Goal: Task Accomplishment & Management: Use online tool/utility

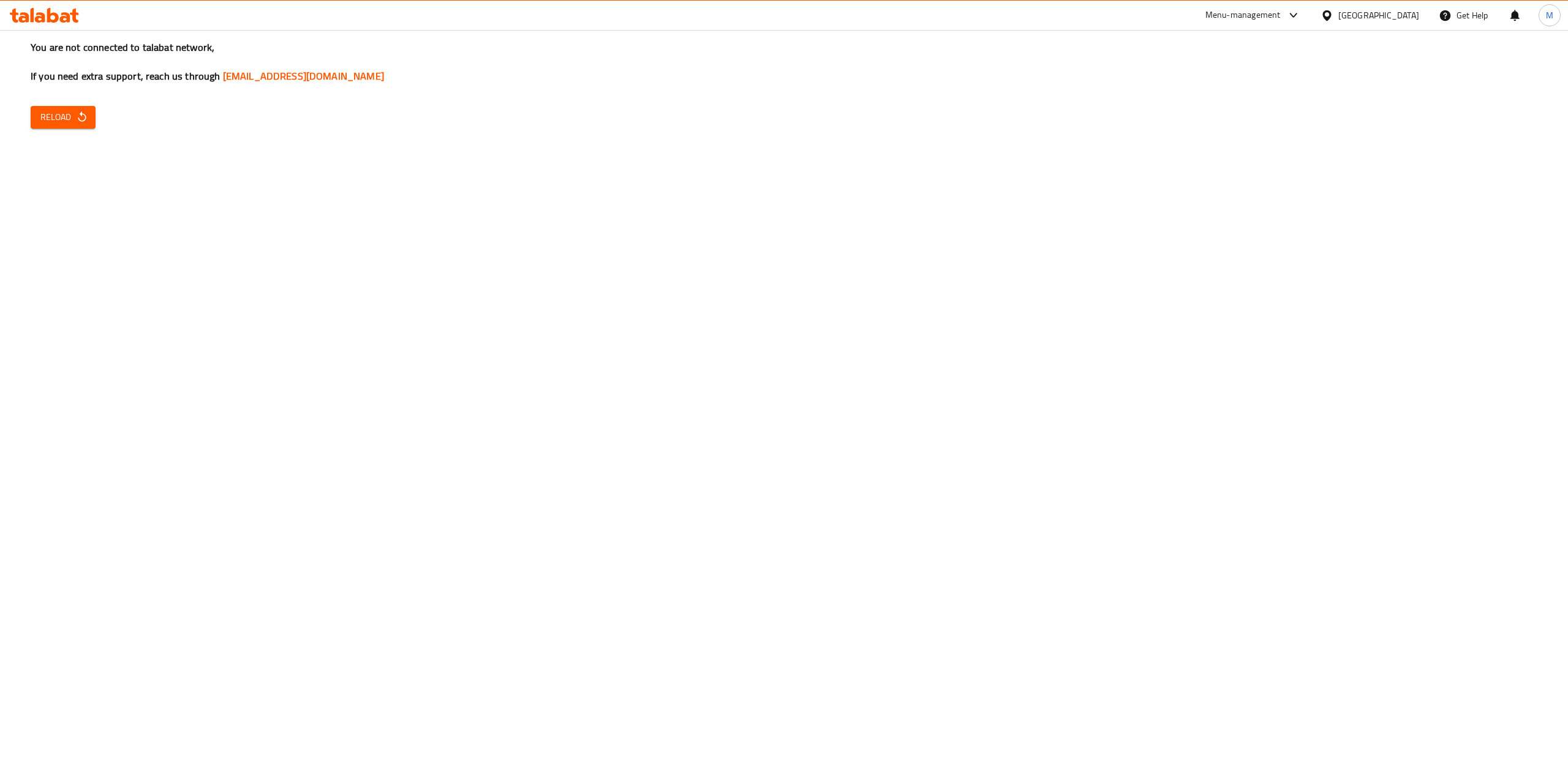
click at [1267, 9] on div "Menu-management" at bounding box center [1243, 15] width 75 height 15
click at [79, 122] on icon "button" at bounding box center [82, 116] width 12 height 12
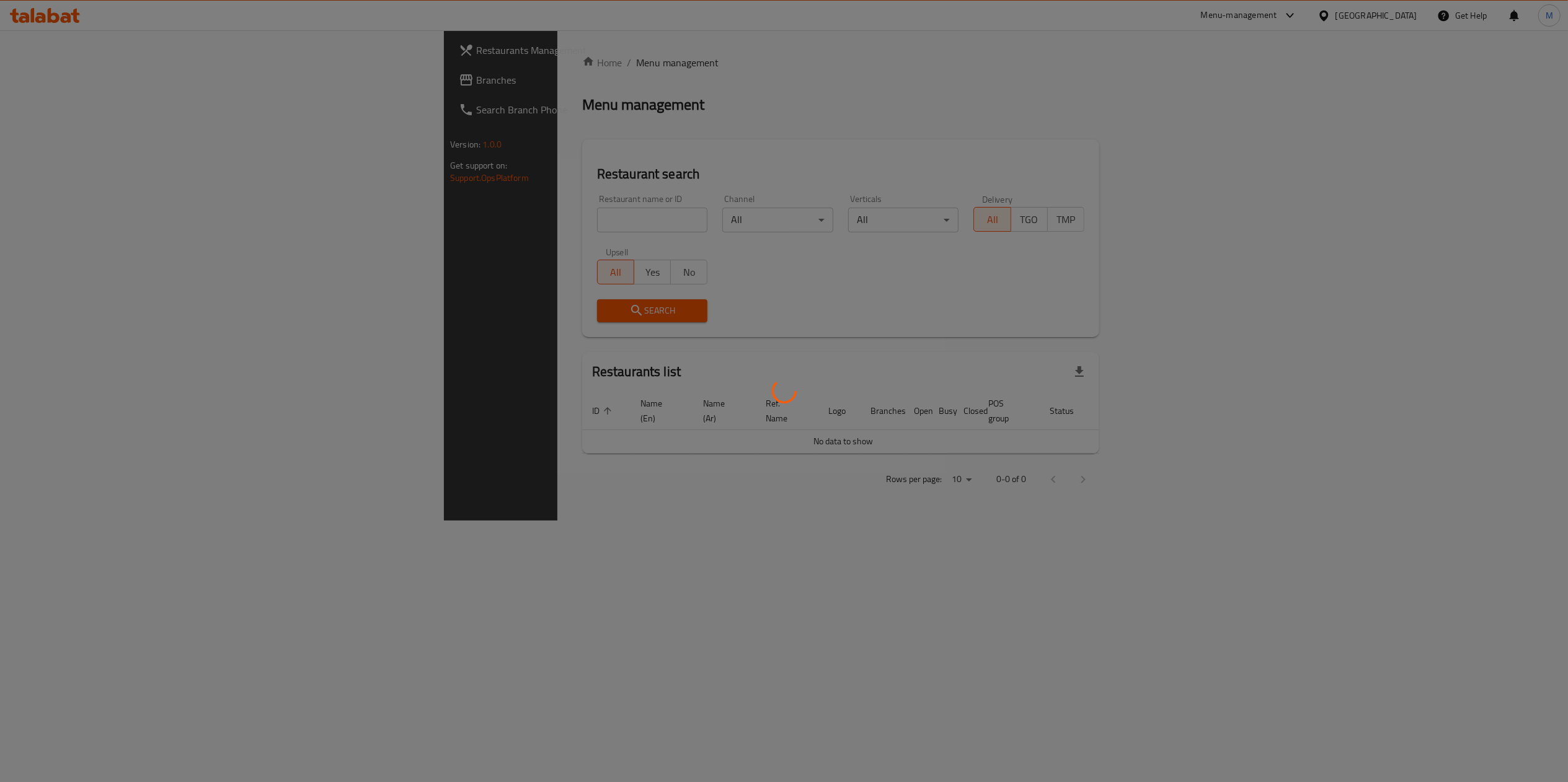
click at [412, 224] on div at bounding box center [784, 391] width 1568 height 782
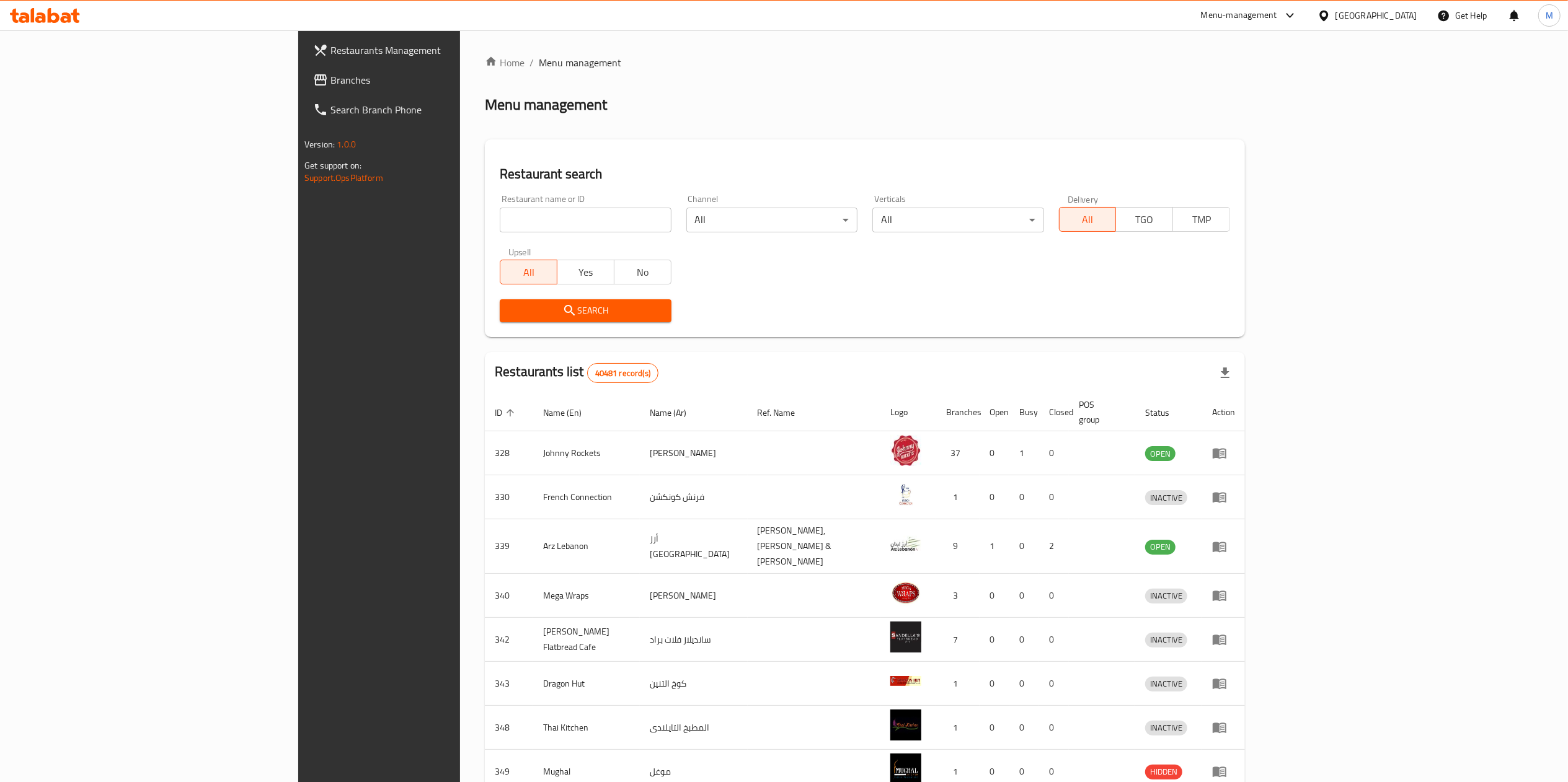
click at [500, 224] on input "search" at bounding box center [585, 220] width 171 height 25
paste input "9900"
type input "9900"
click button "Search" at bounding box center [585, 311] width 171 height 23
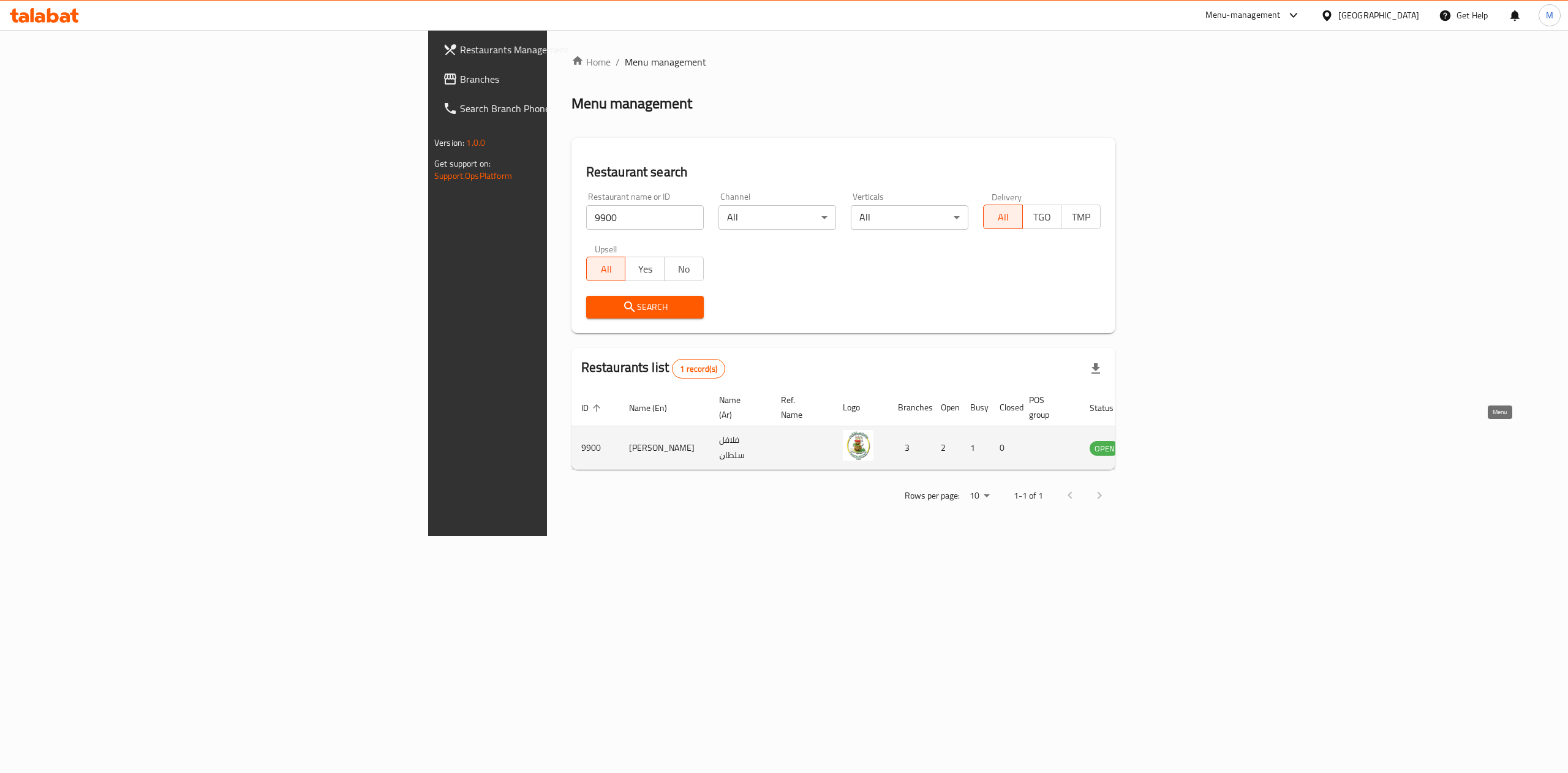
click at [1168, 444] on icon "enhanced table" at bounding box center [1160, 449] width 13 height 10
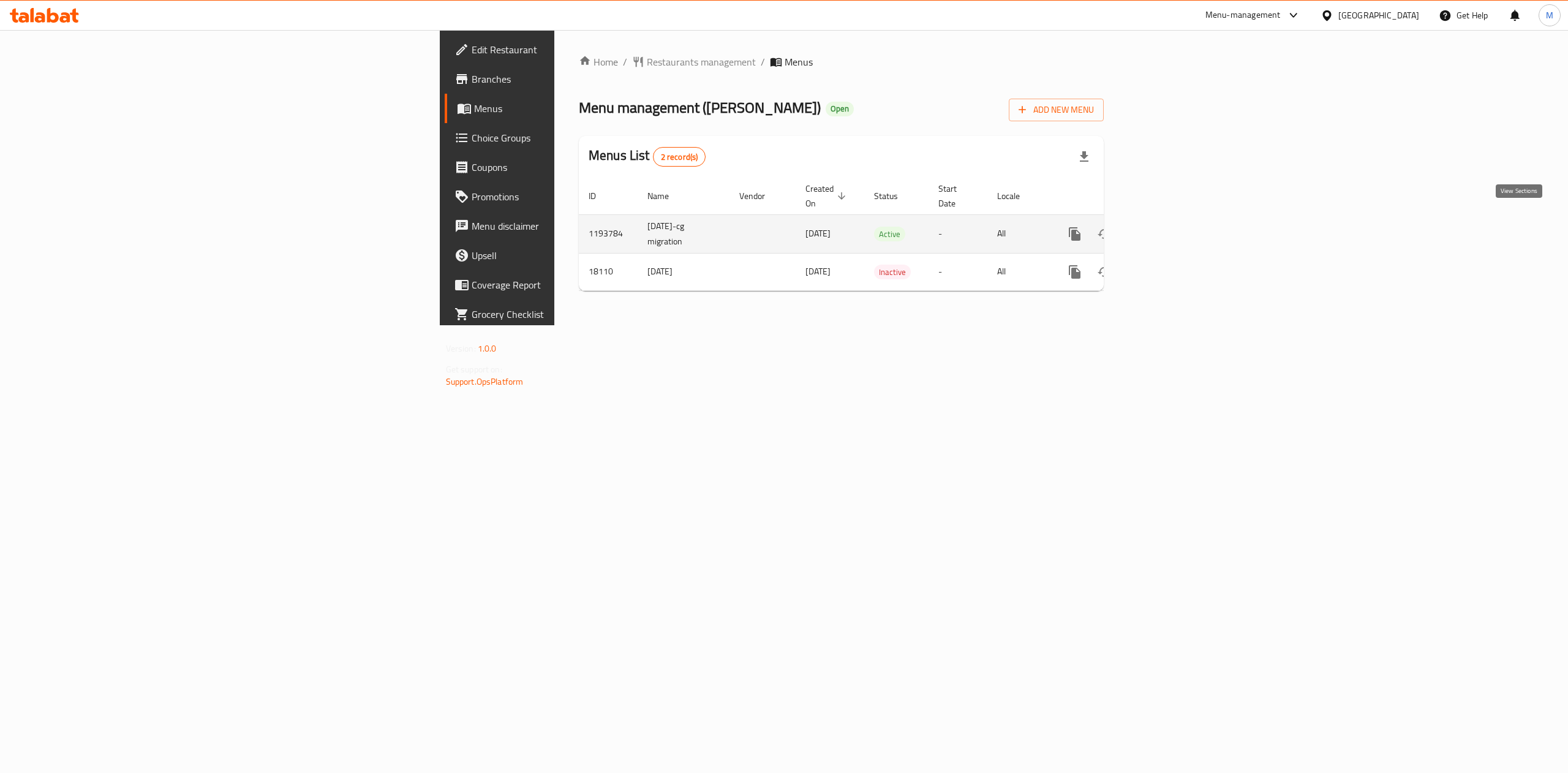
click at [1171, 228] on icon "enhanced table" at bounding box center [1162, 234] width 15 height 15
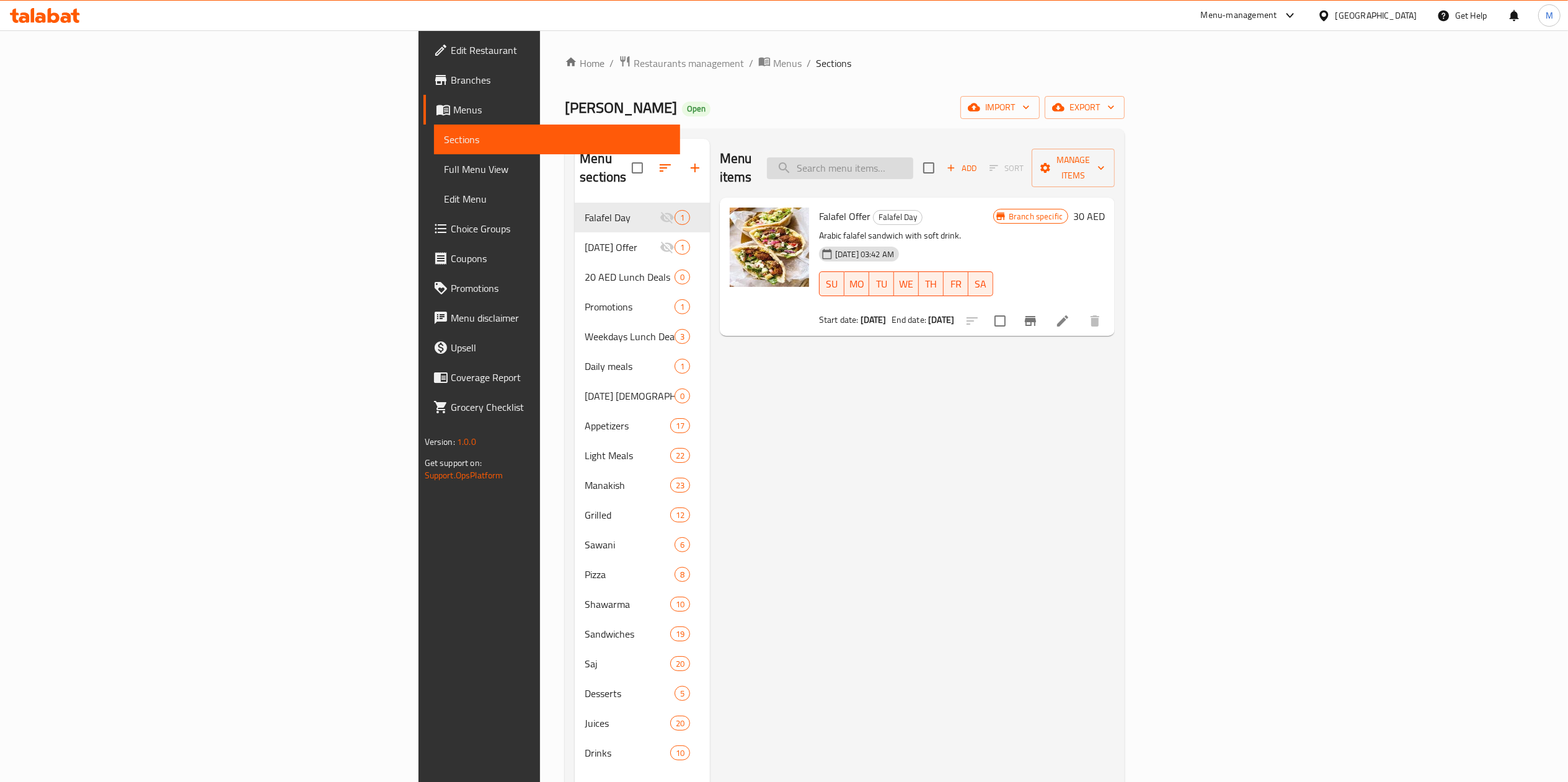
click at [913, 158] on input "search" at bounding box center [840, 168] width 146 height 22
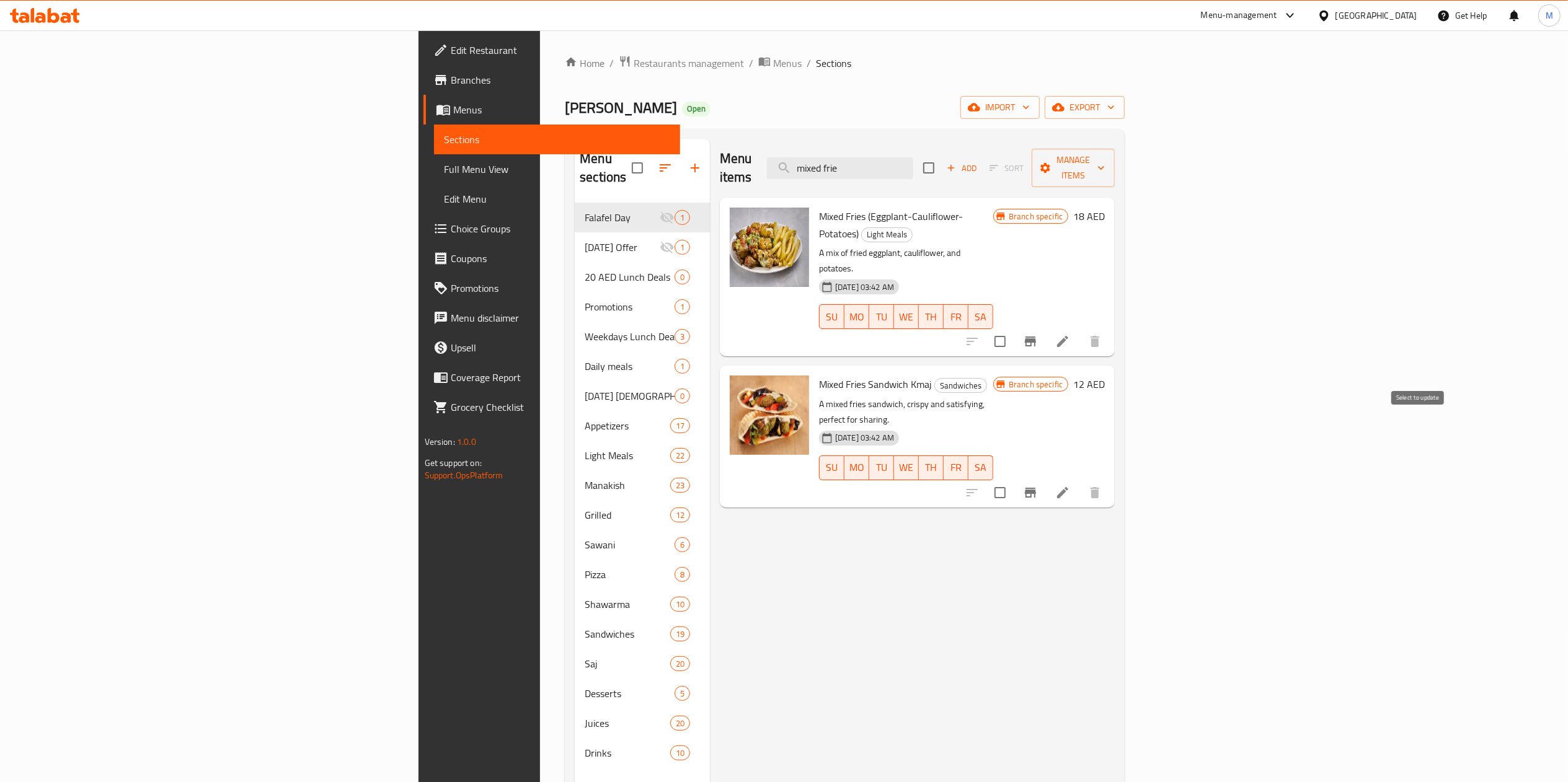
click at [1038, 485] on icon "Branch-specific-item" at bounding box center [1030, 493] width 15 height 15
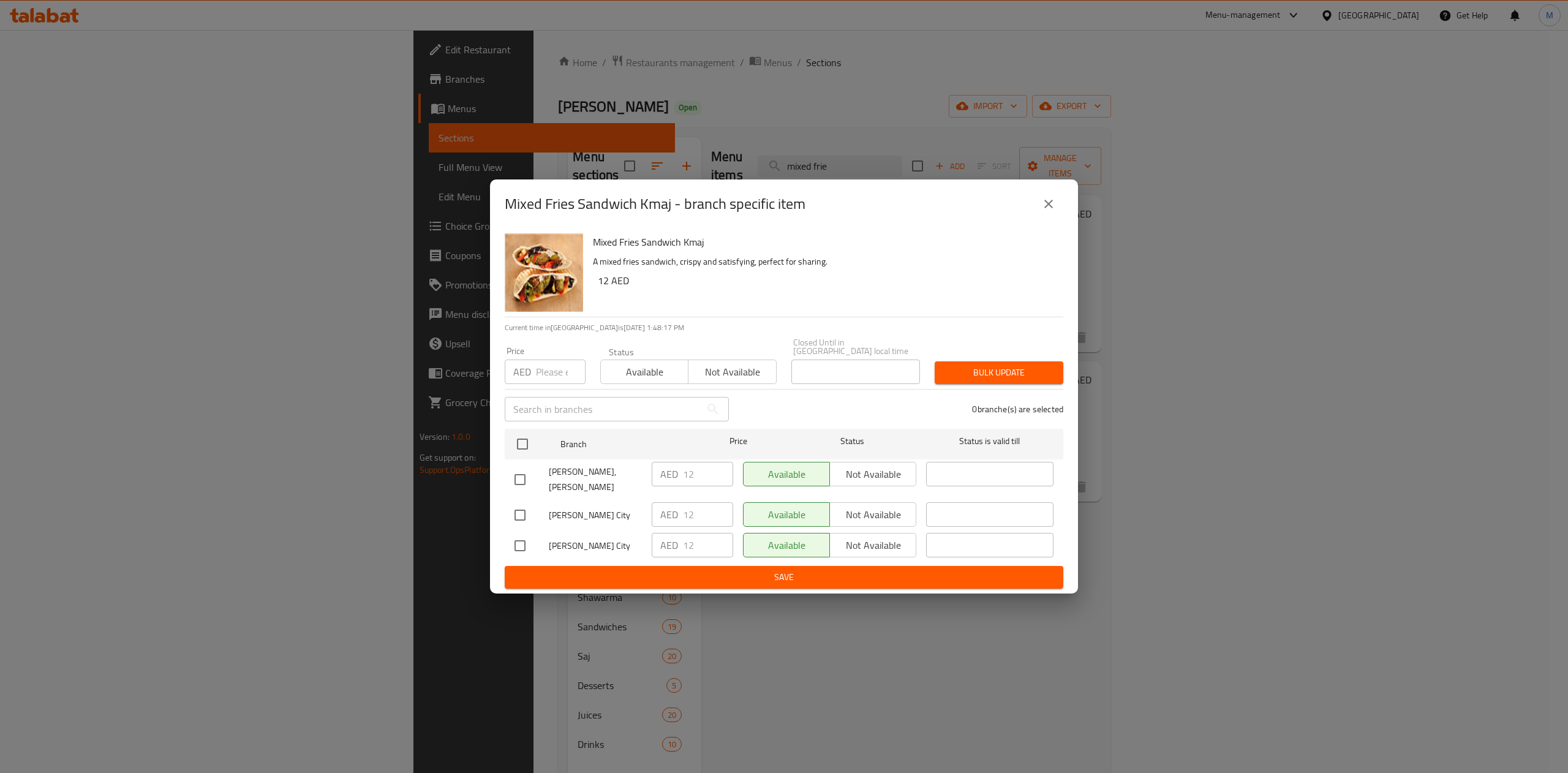
click at [1052, 197] on icon "close" at bounding box center [1048, 204] width 15 height 15
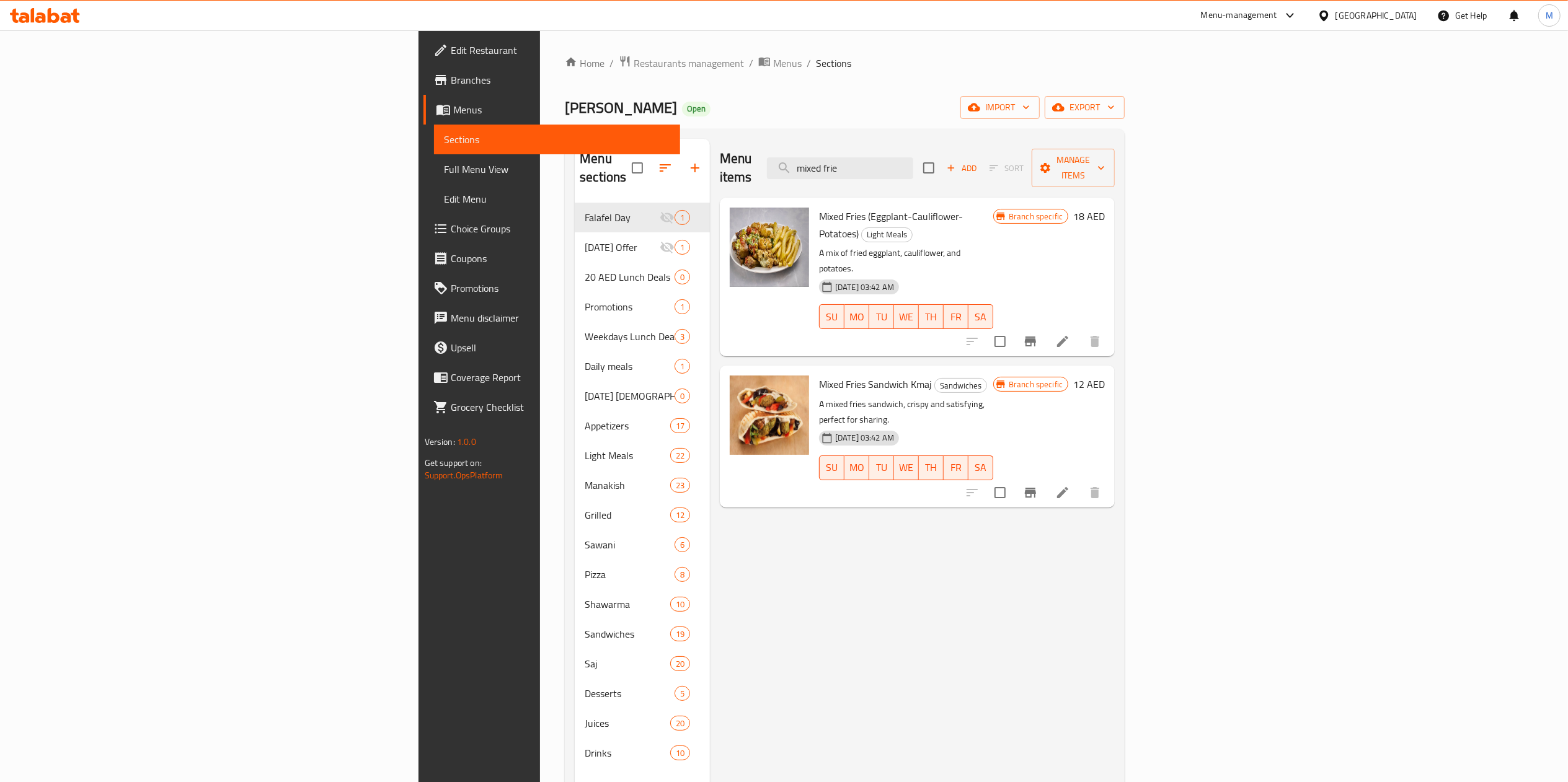
drag, startPoint x: 1017, startPoint y: 165, endPoint x: 755, endPoint y: 159, distance: 262.1
click at [755, 159] on div "Menu items mixed frie Add Sort Manage items" at bounding box center [917, 168] width 395 height 59
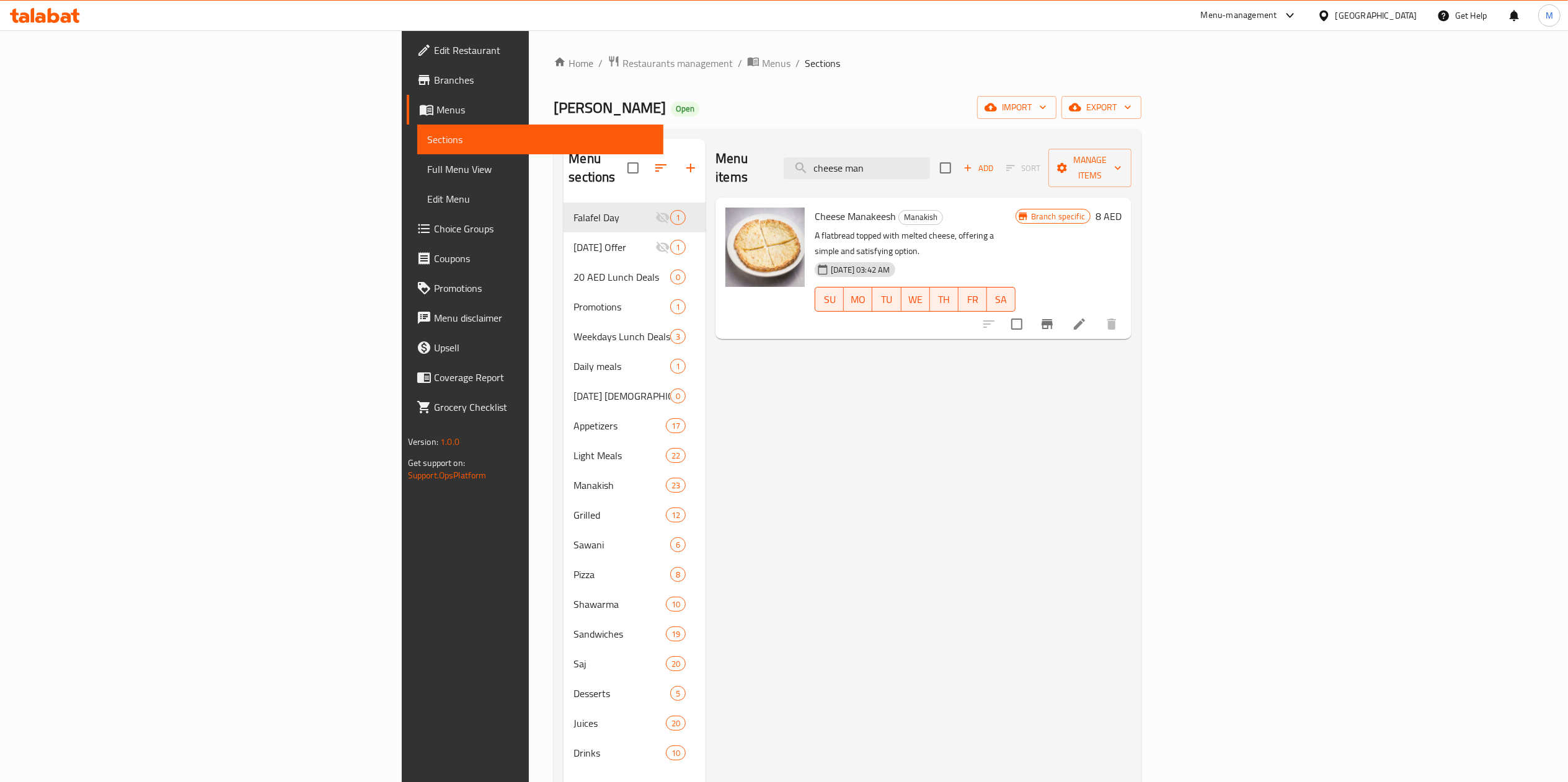
type input "cheese man"
click at [1062, 309] on button "Branch-specific-item" at bounding box center [1047, 324] width 29 height 29
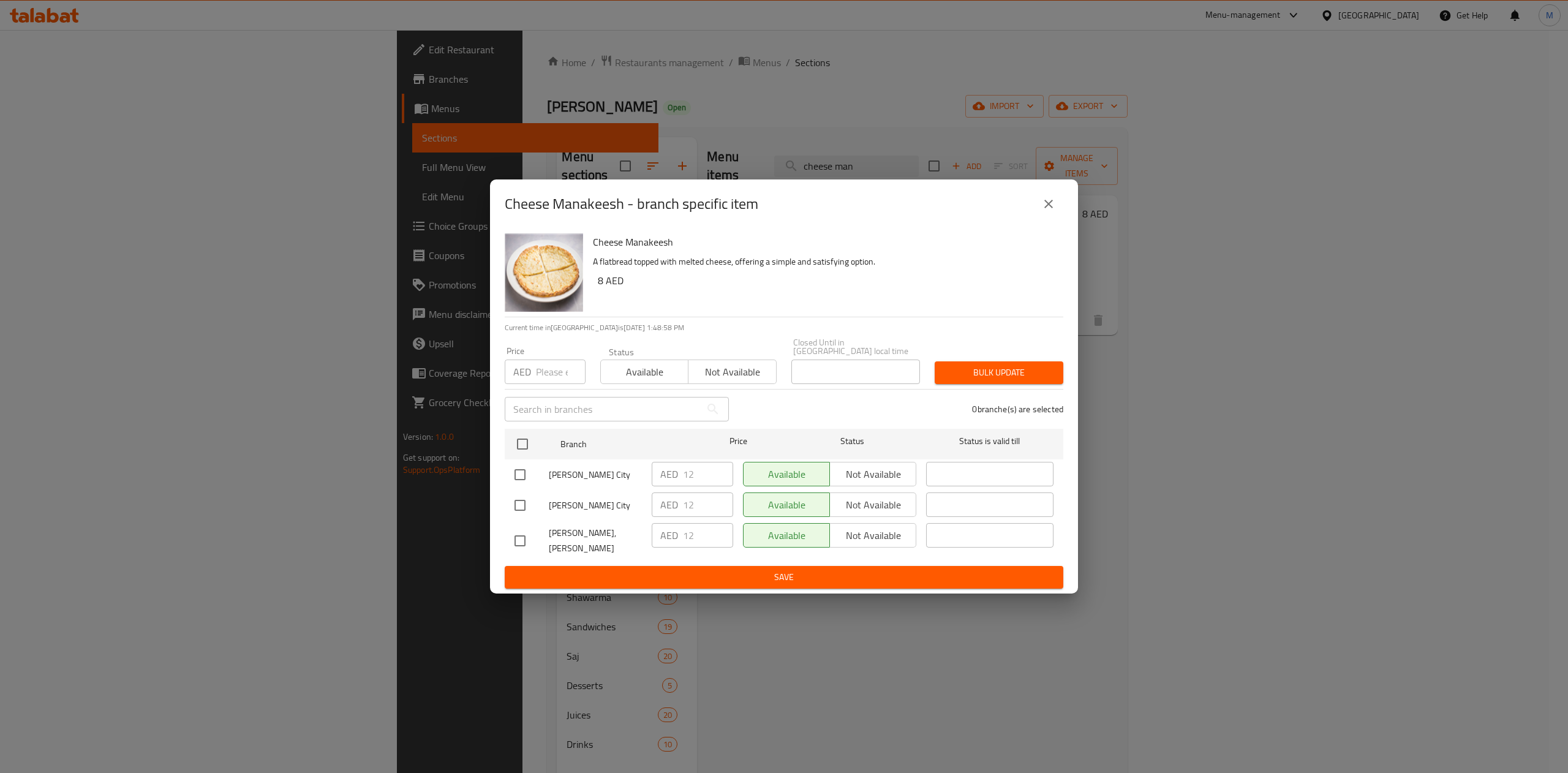
click at [1044, 197] on icon "close" at bounding box center [1048, 204] width 15 height 15
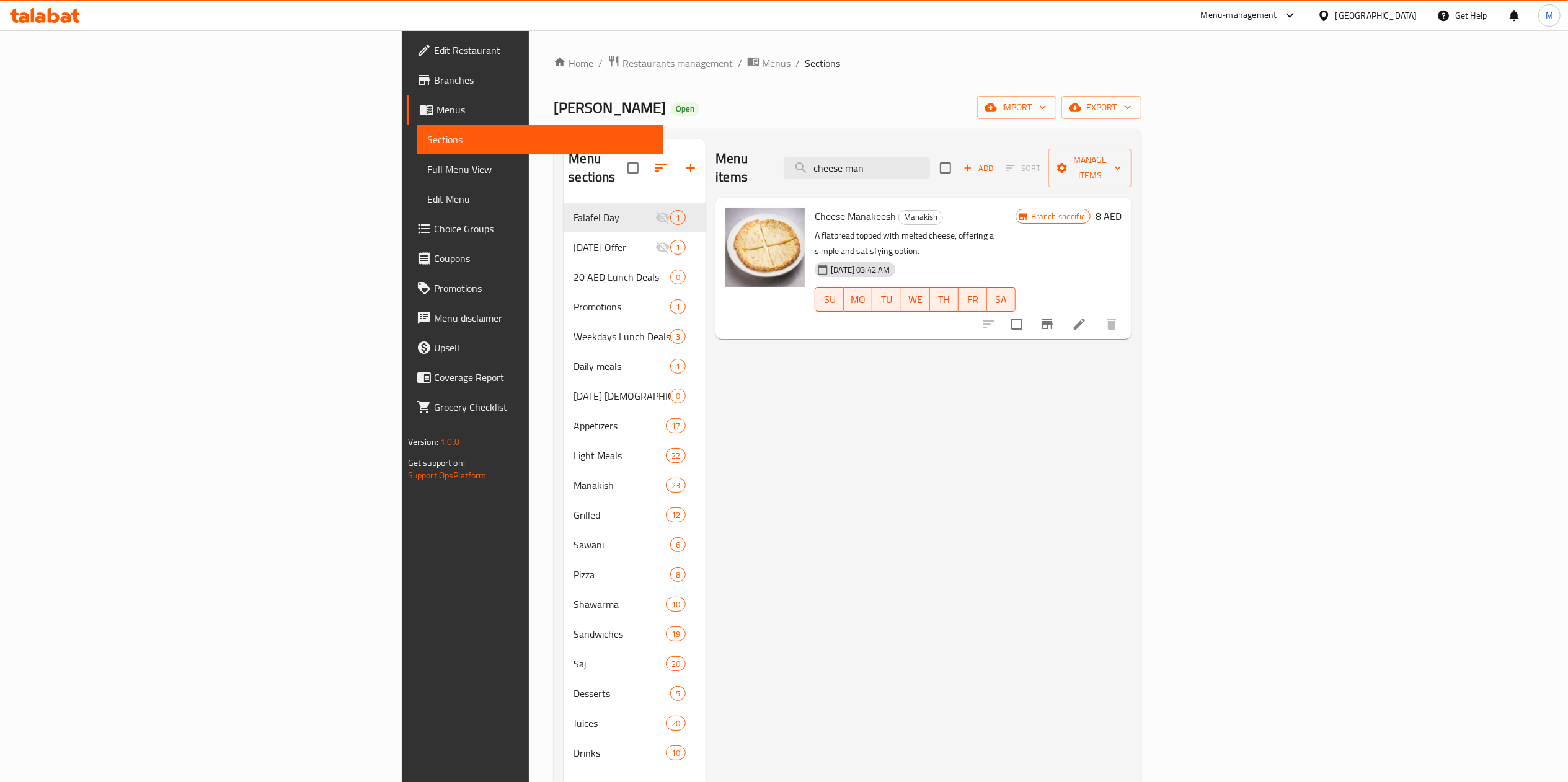
click at [1087, 317] on icon at bounding box center [1079, 324] width 15 height 15
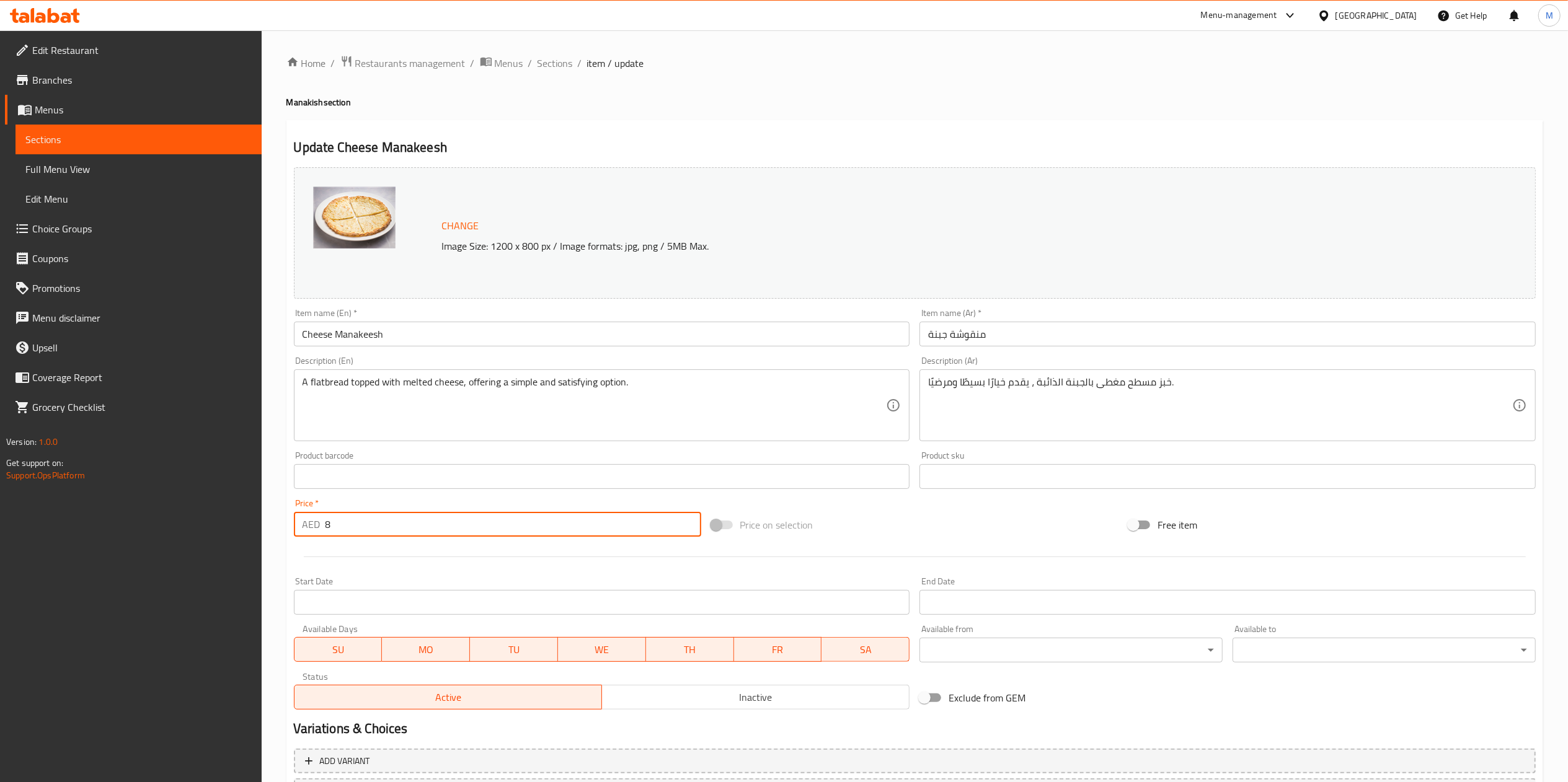
drag, startPoint x: 363, startPoint y: 528, endPoint x: 293, endPoint y: 542, distance: 71.4
click at [277, 535] on div "Home / Restaurants management / Menus / Sections / item / update Manakish secti…" at bounding box center [914, 462] width 1306 height 863
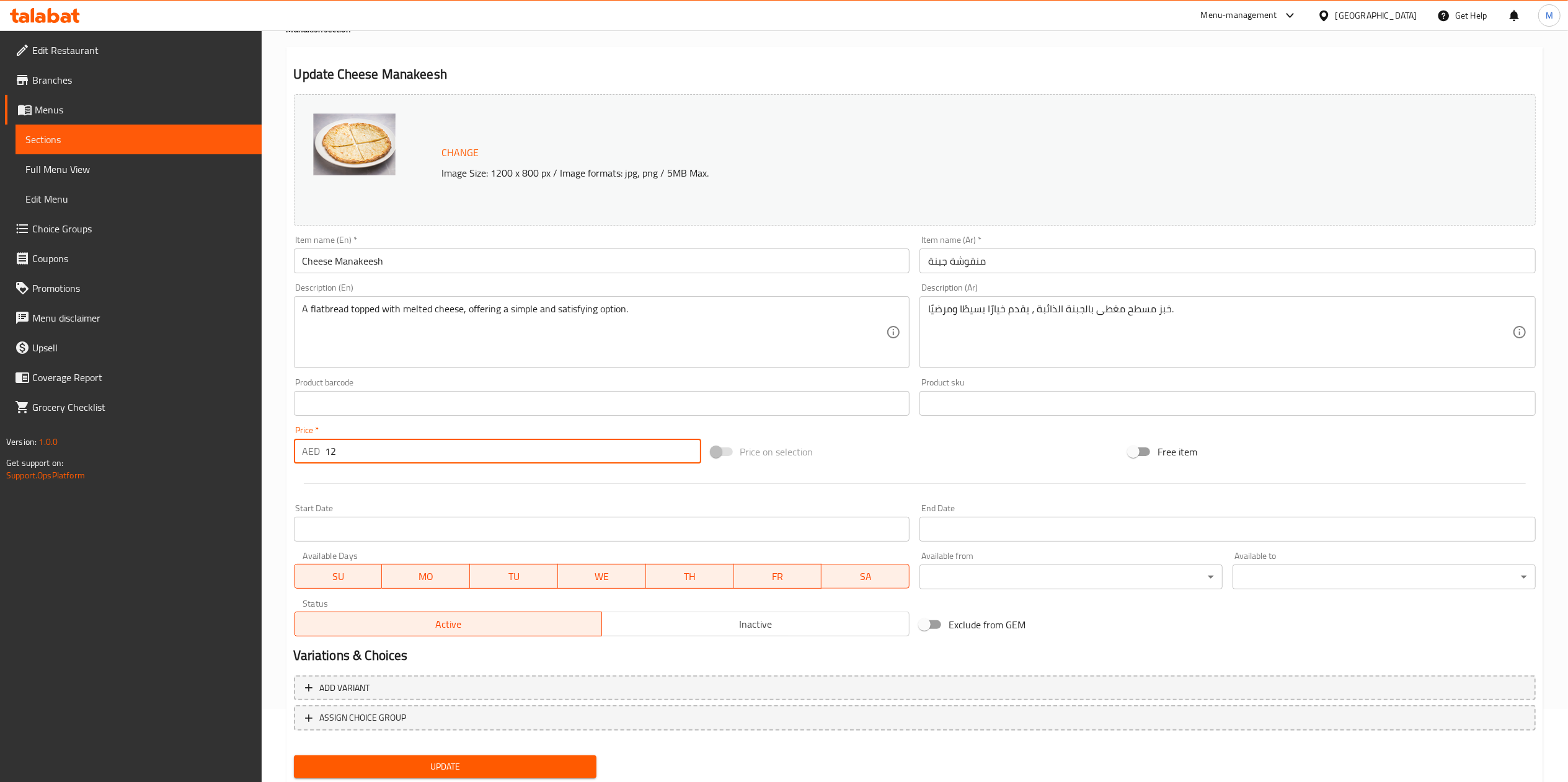
scroll to position [110, 0]
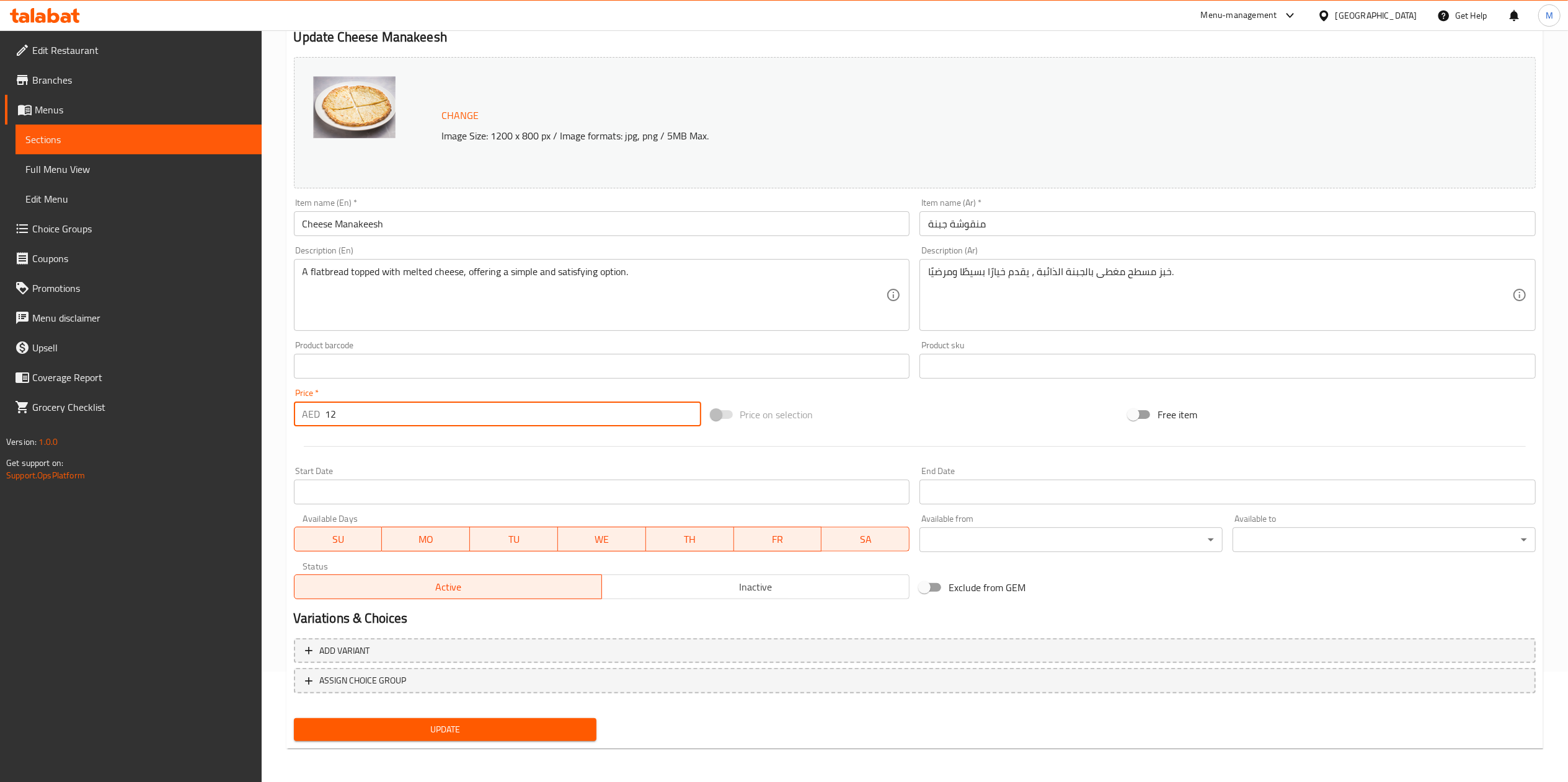
type input "12"
click at [407, 729] on span "Update" at bounding box center [445, 730] width 283 height 15
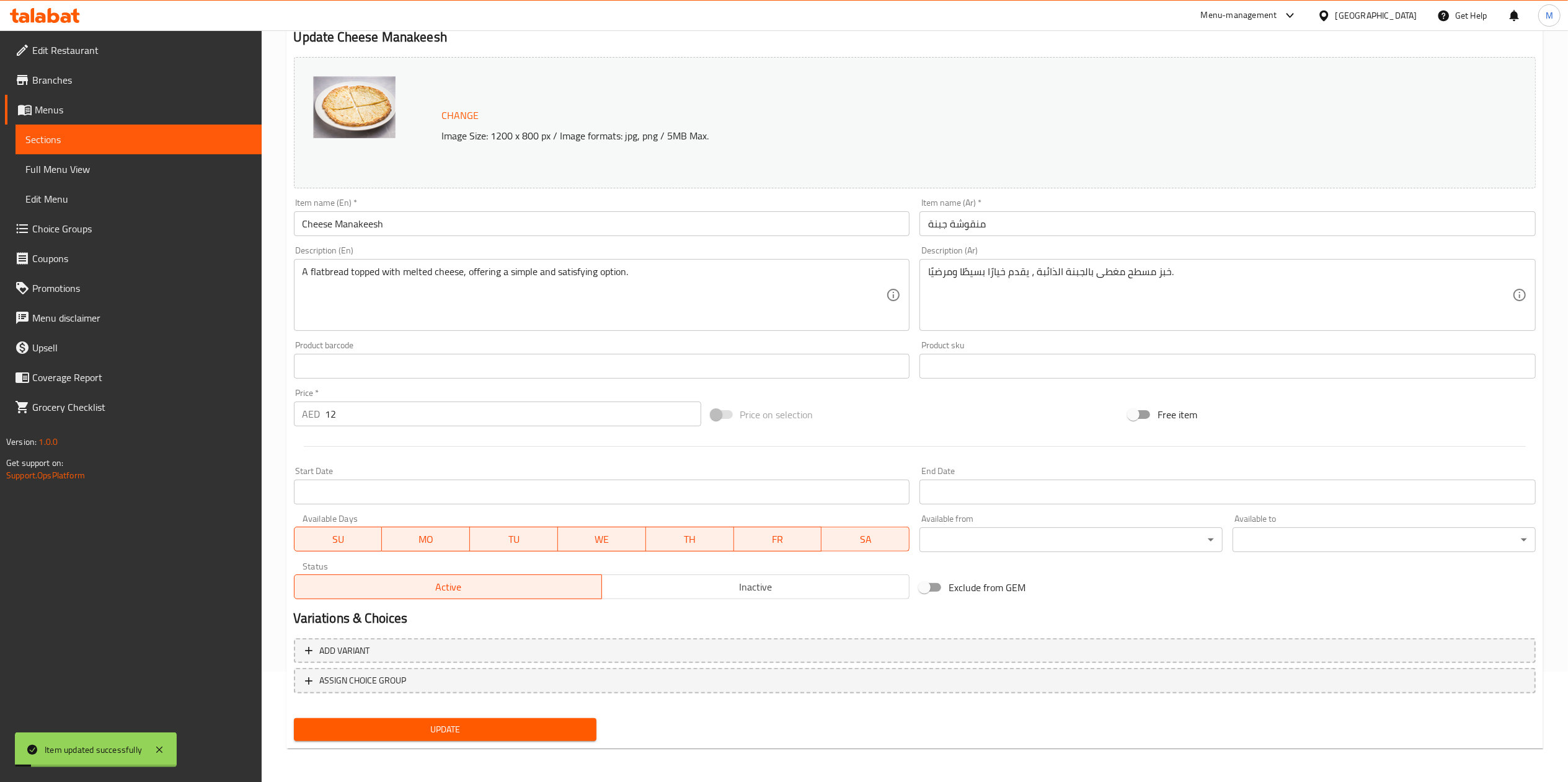
click at [225, 140] on span "Sections" at bounding box center [138, 139] width 226 height 15
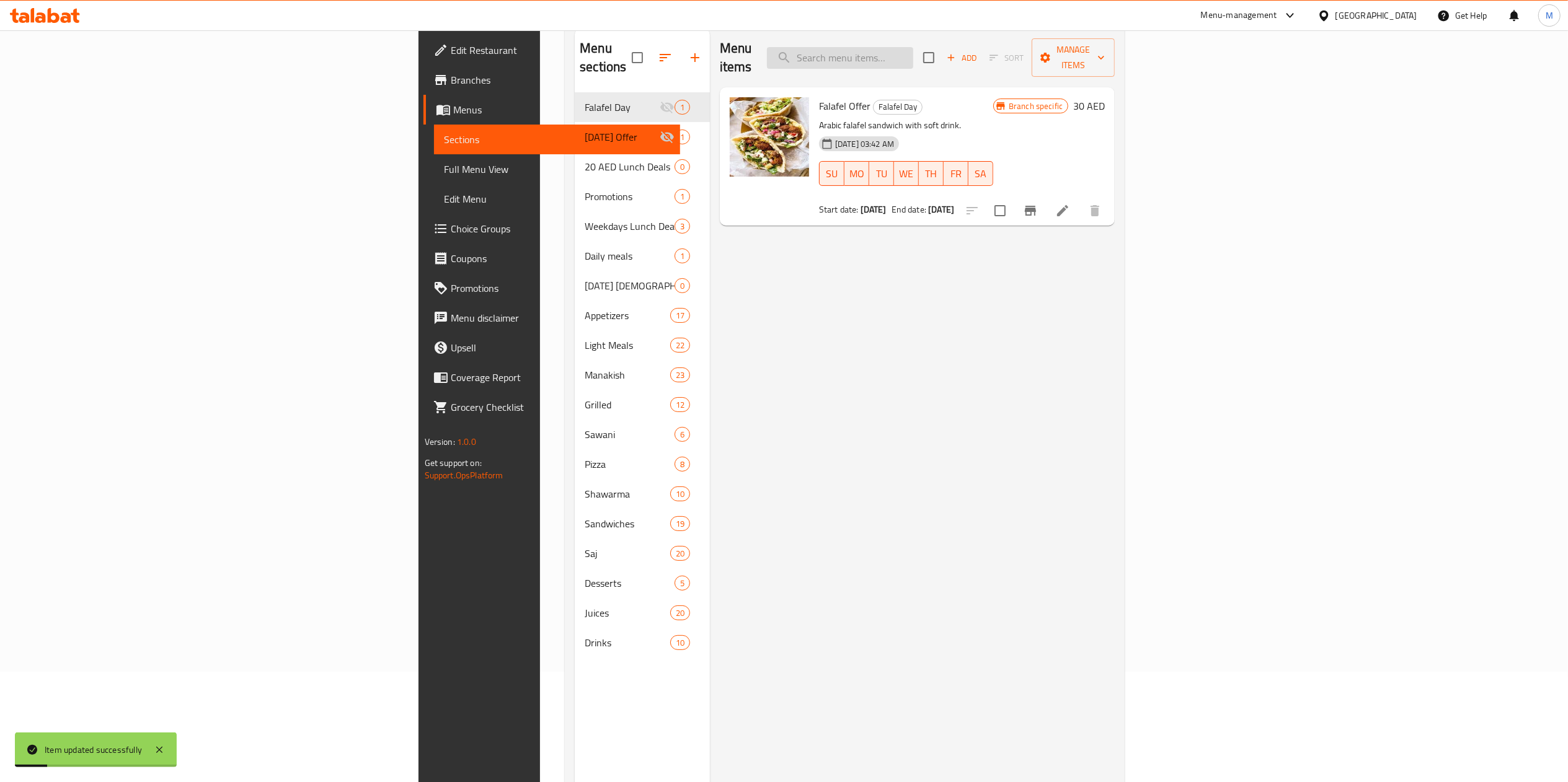
click at [913, 52] on input "search" at bounding box center [840, 58] width 146 height 22
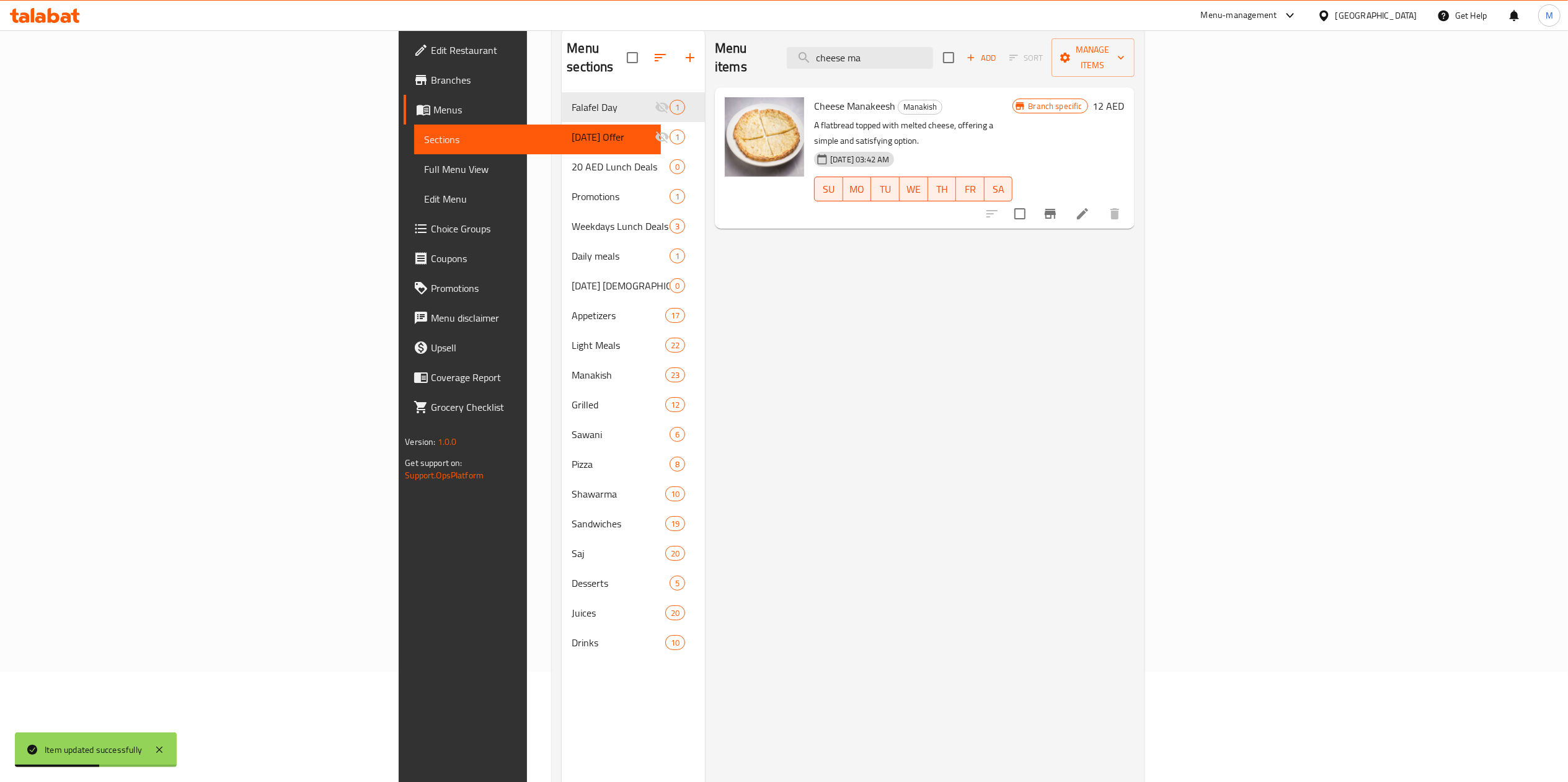
type input "cheese ma"
